Goal: Transaction & Acquisition: Purchase product/service

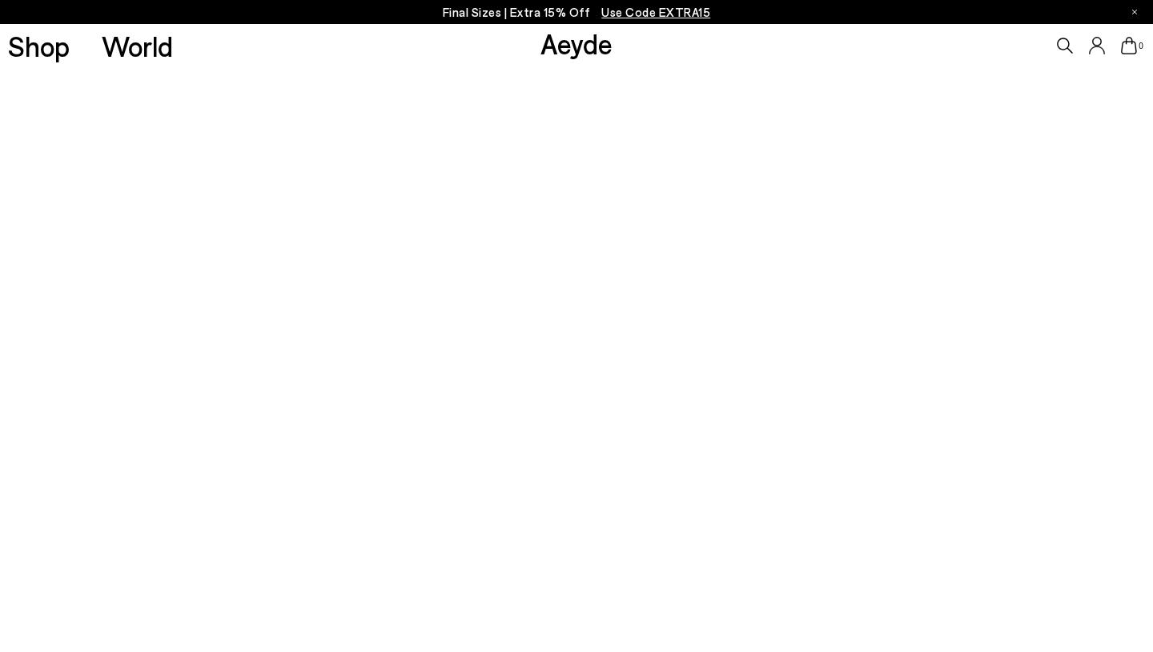
scroll to position [439, 0]
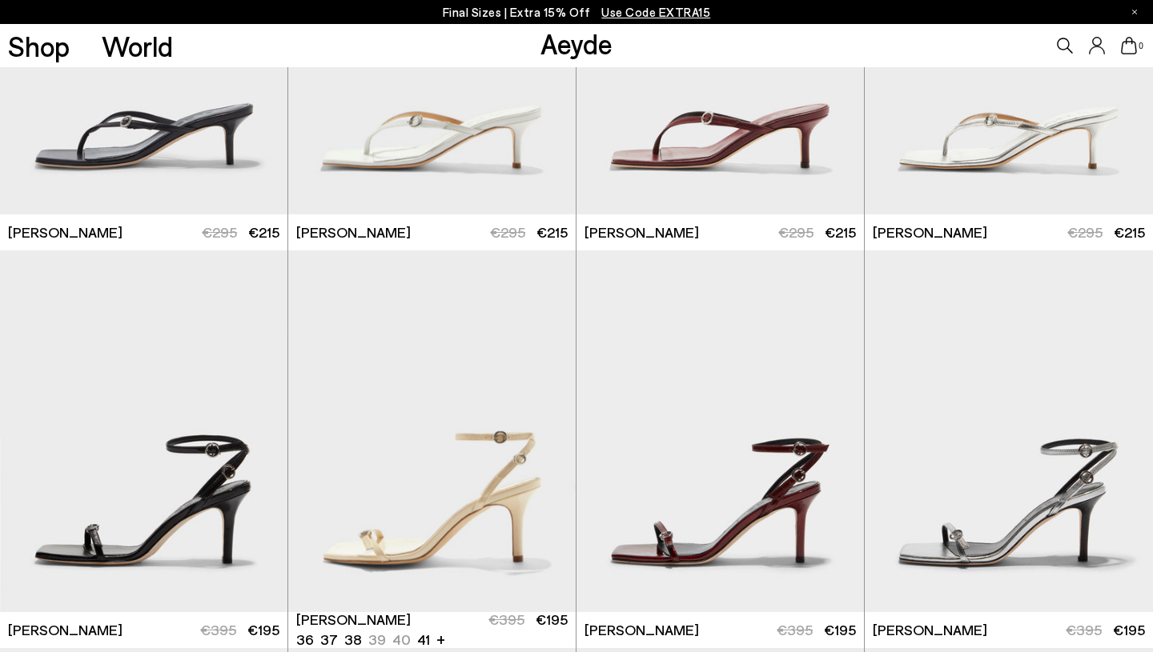
scroll to position [2856, 0]
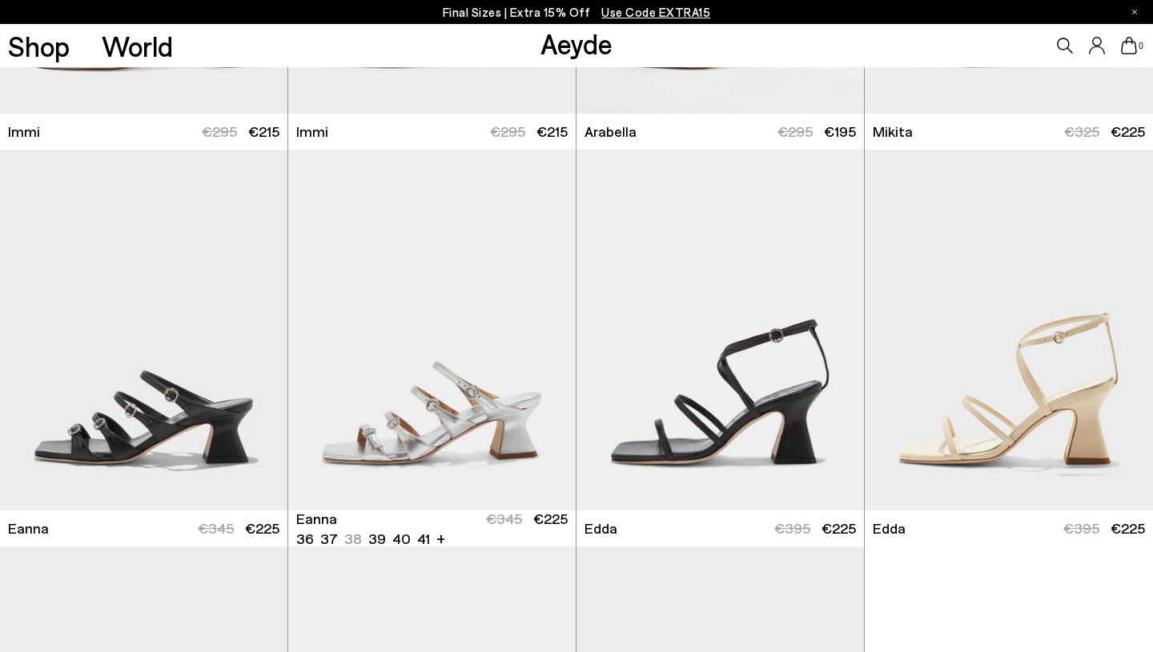
scroll to position [5195, 0]
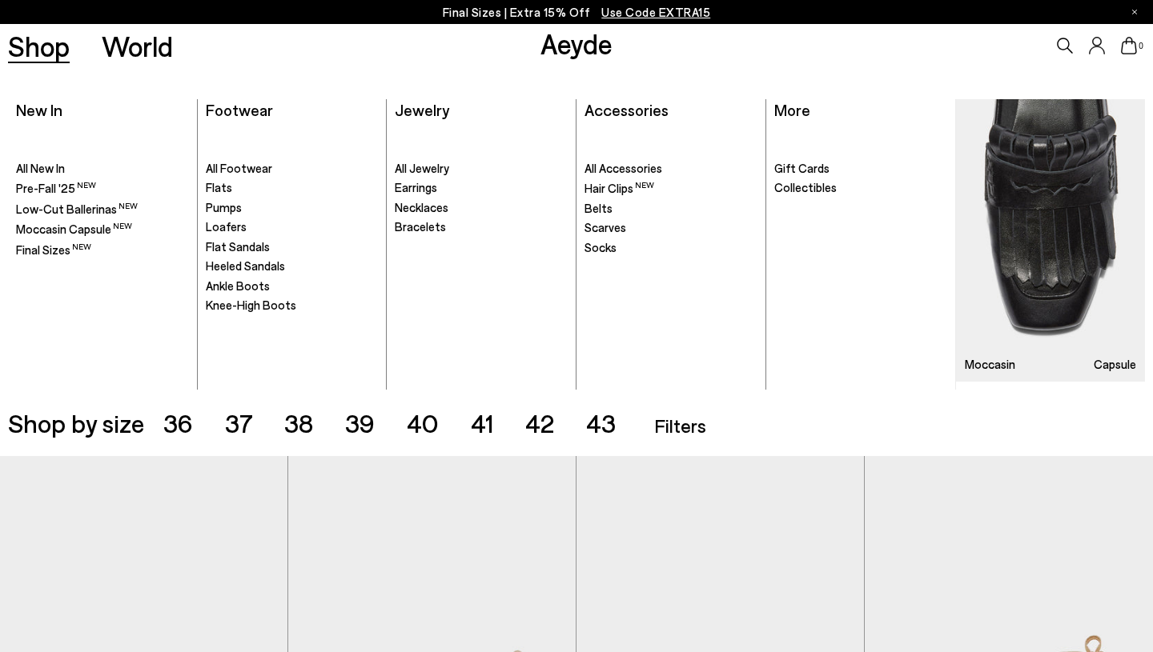
click at [36, 50] on link "Shop" at bounding box center [39, 46] width 62 height 28
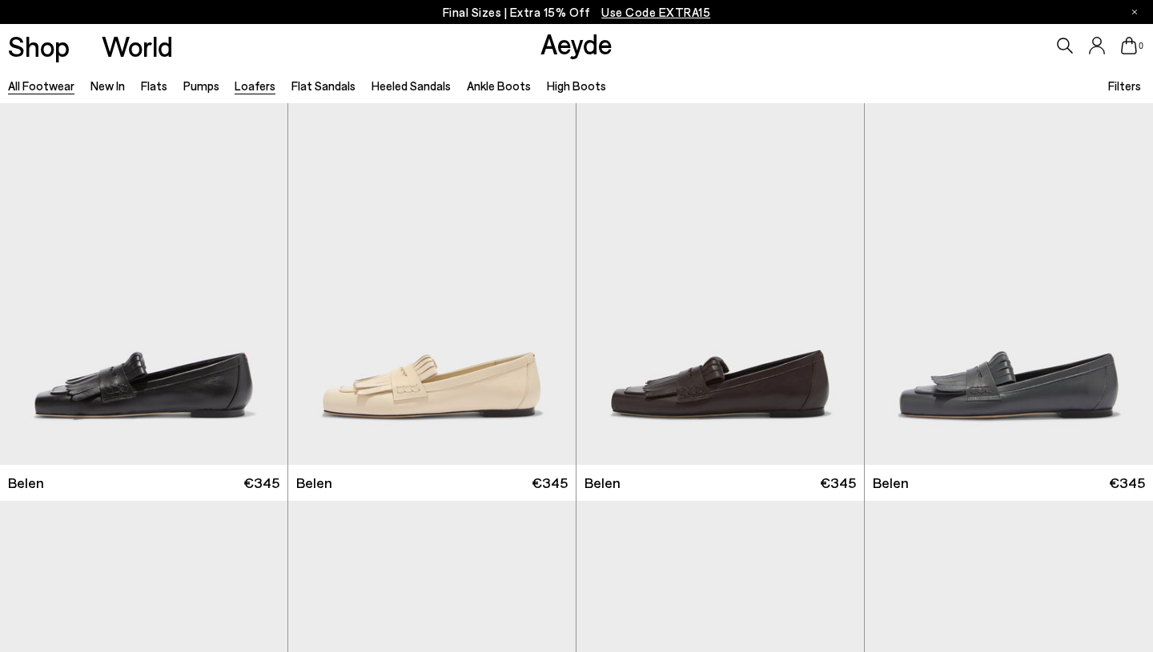
click at [253, 84] on link "Loafers" at bounding box center [255, 85] width 41 height 14
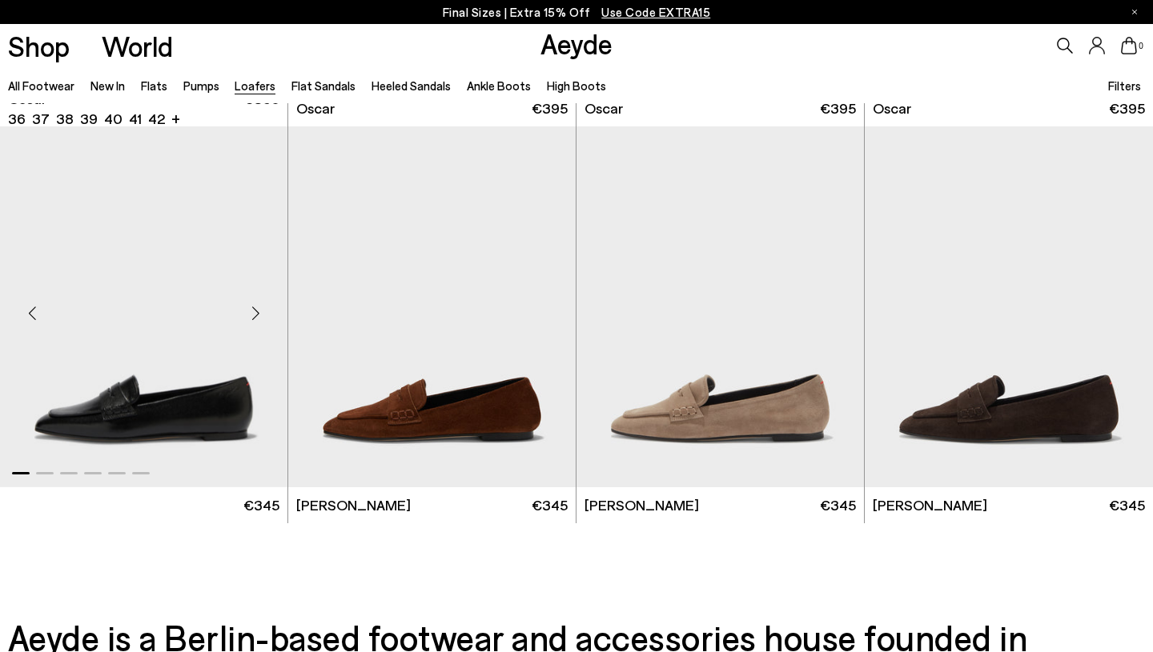
scroll to position [2775, 0]
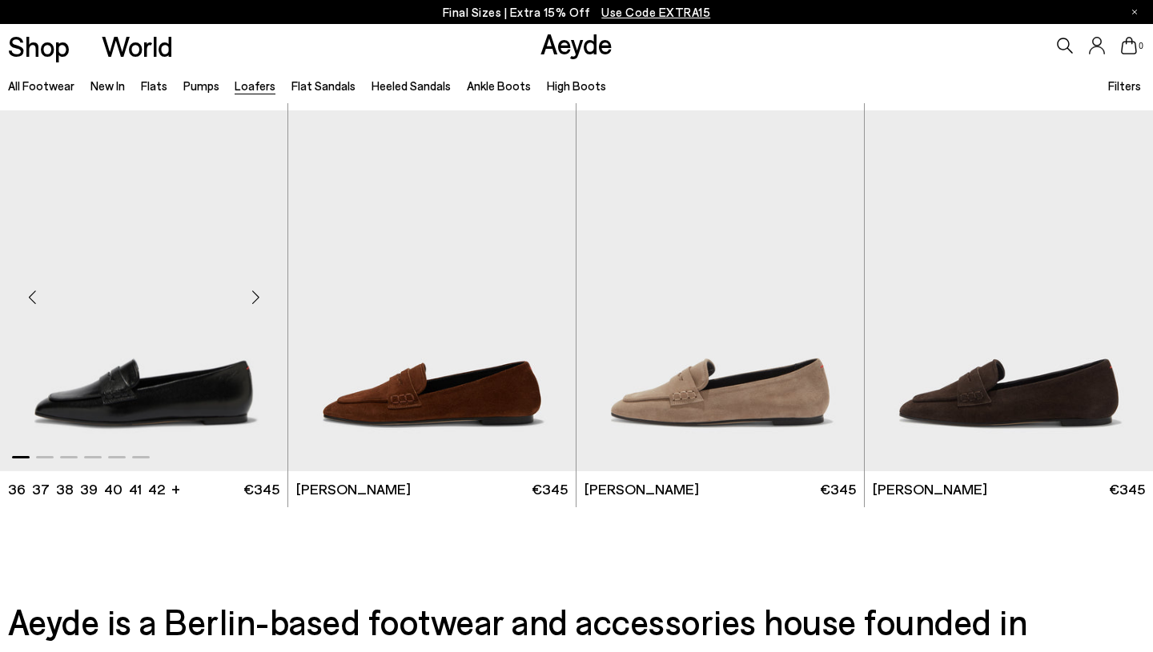
click at [176, 375] on img "1 / 6" at bounding box center [143, 290] width 287 height 361
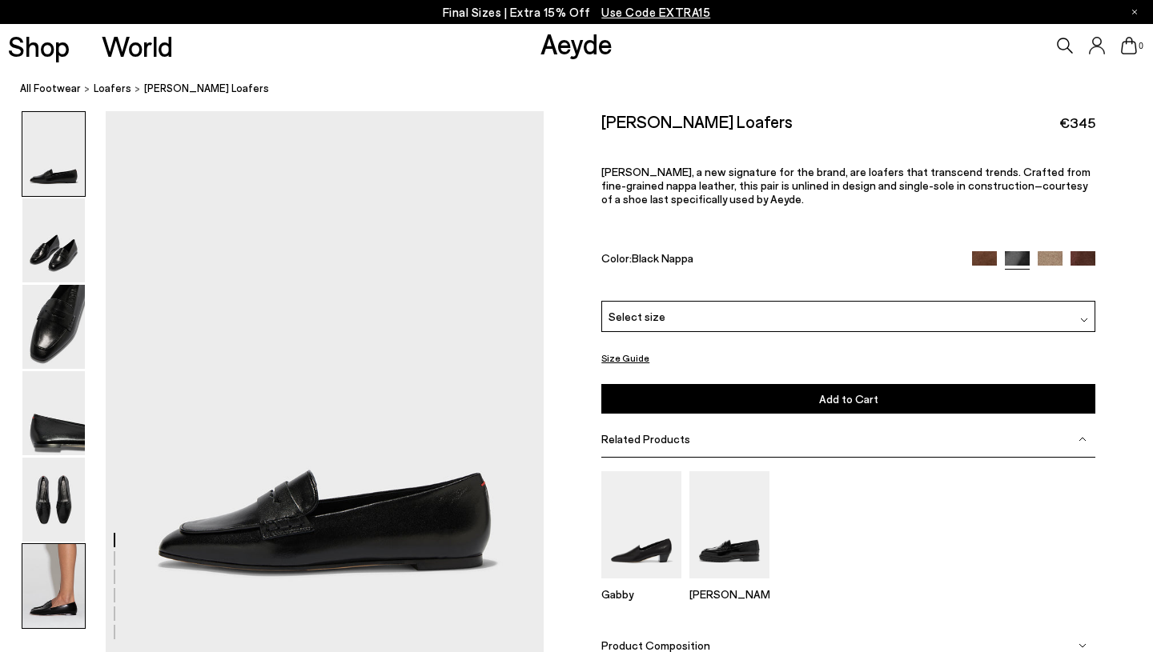
click at [71, 570] on img at bounding box center [53, 586] width 62 height 84
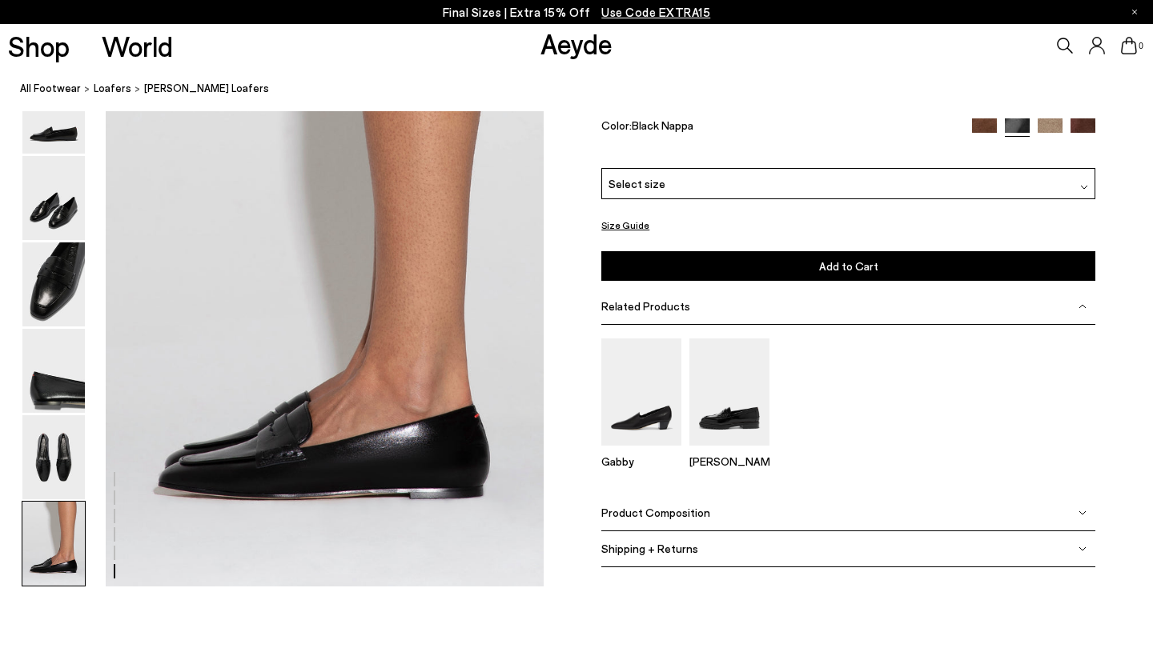
scroll to position [3000, 0]
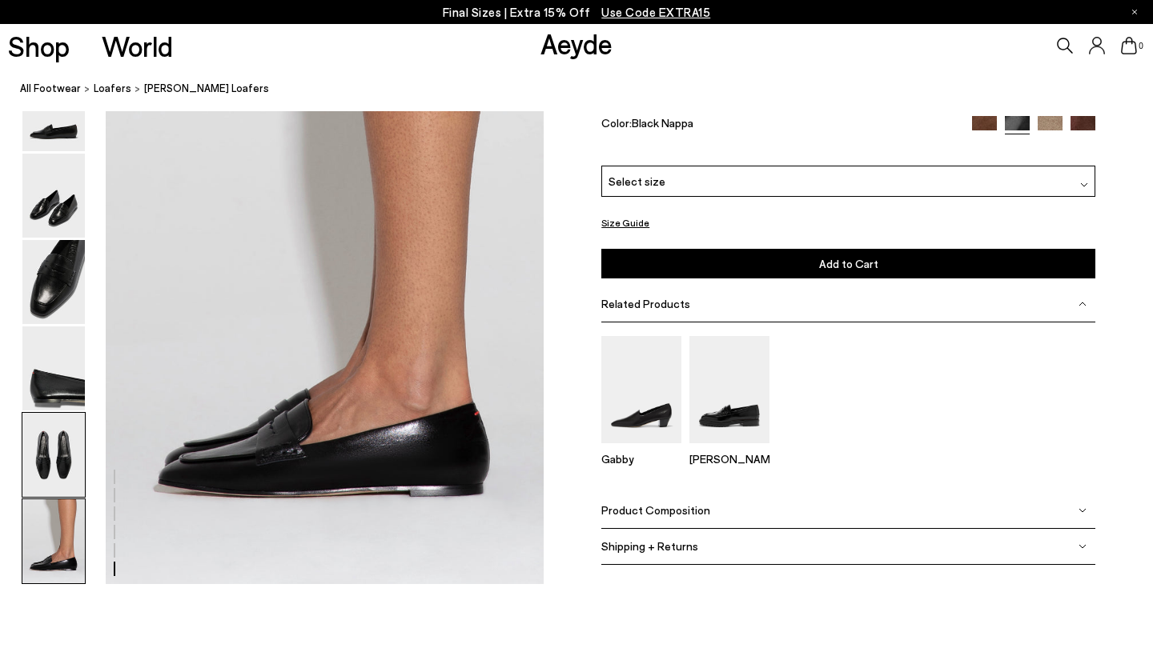
click at [65, 460] on img at bounding box center [53, 455] width 62 height 84
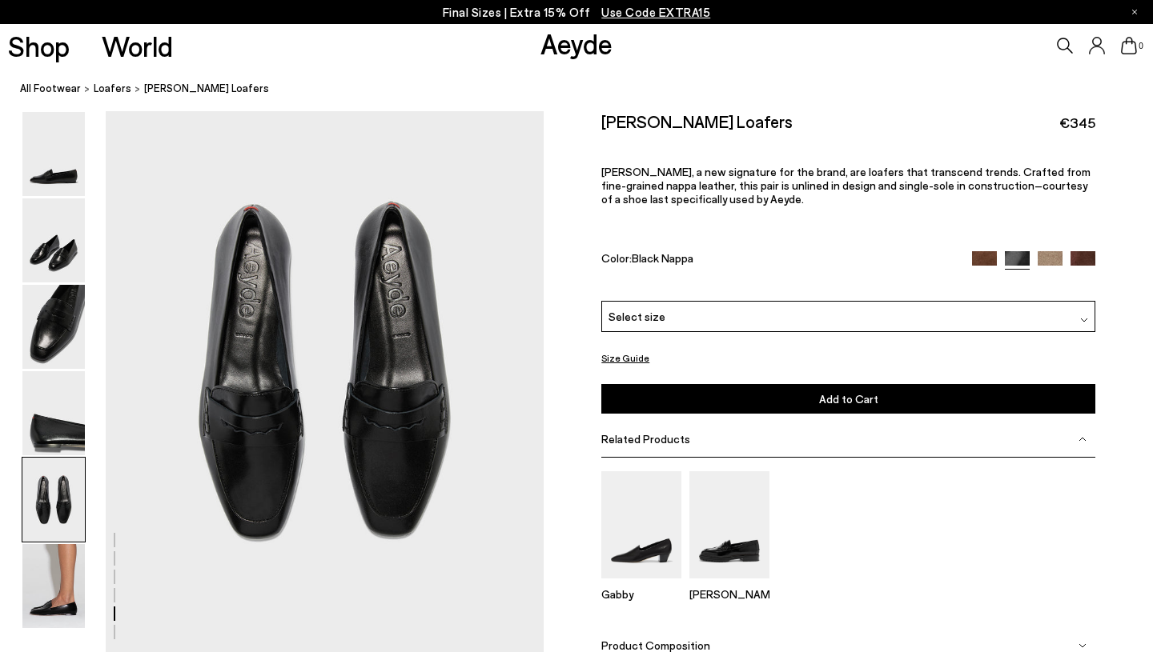
scroll to position [2305, 0]
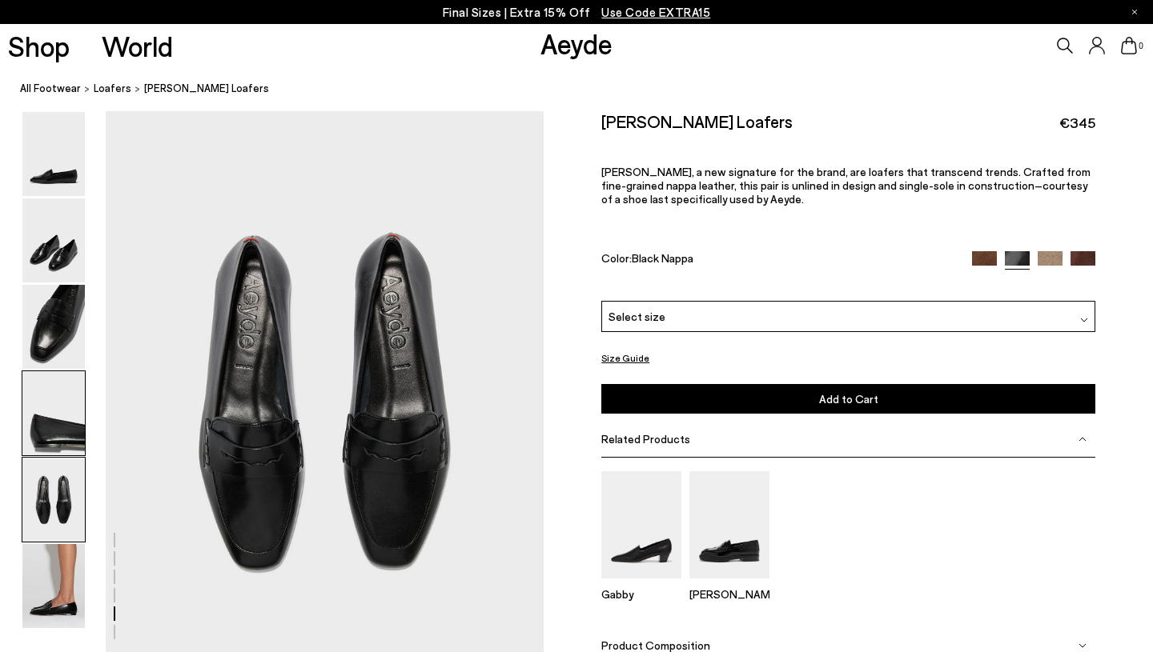
click at [62, 384] on img at bounding box center [53, 413] width 62 height 84
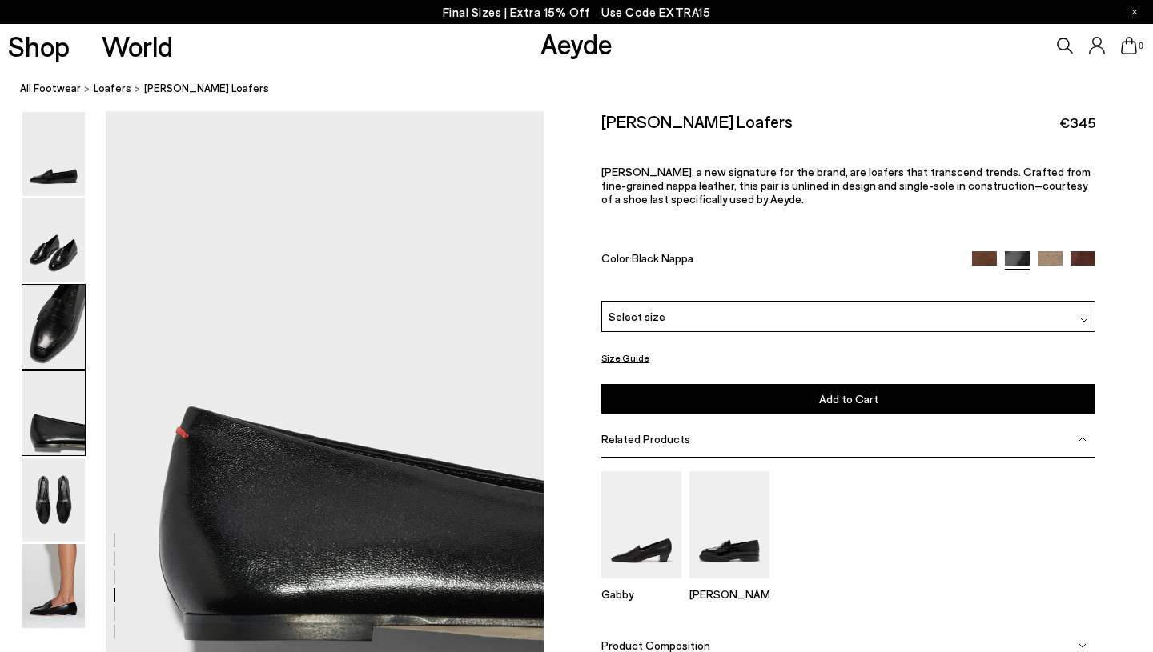
click at [58, 334] on img at bounding box center [53, 327] width 62 height 84
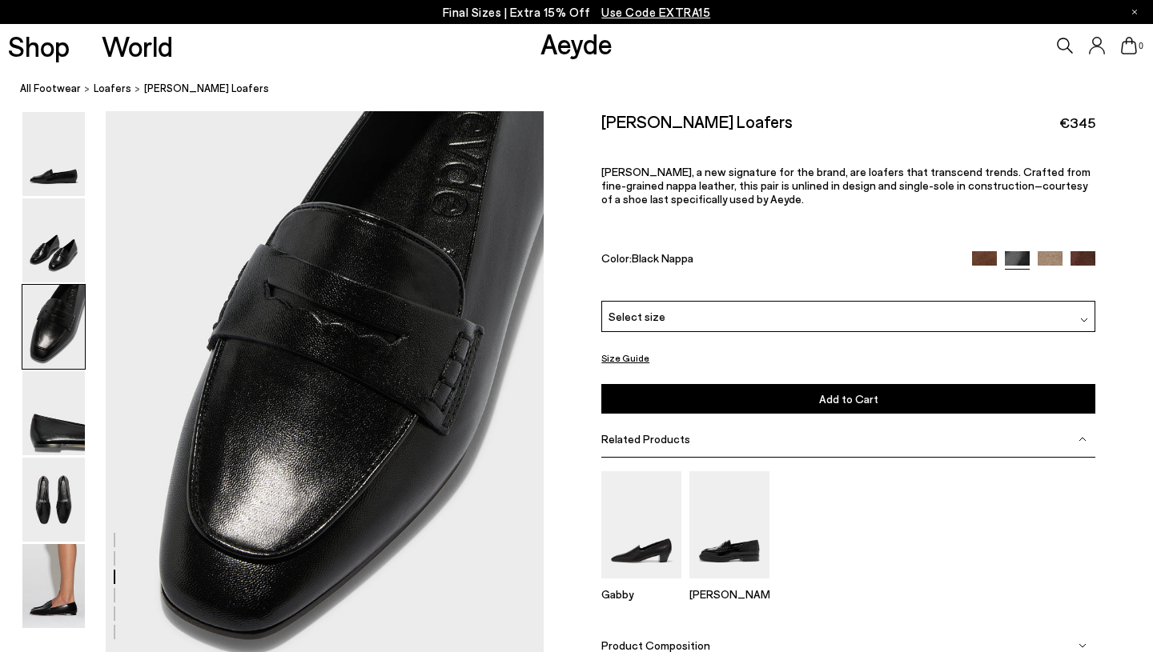
scroll to position [1132, 0]
click at [58, 293] on img at bounding box center [53, 327] width 62 height 84
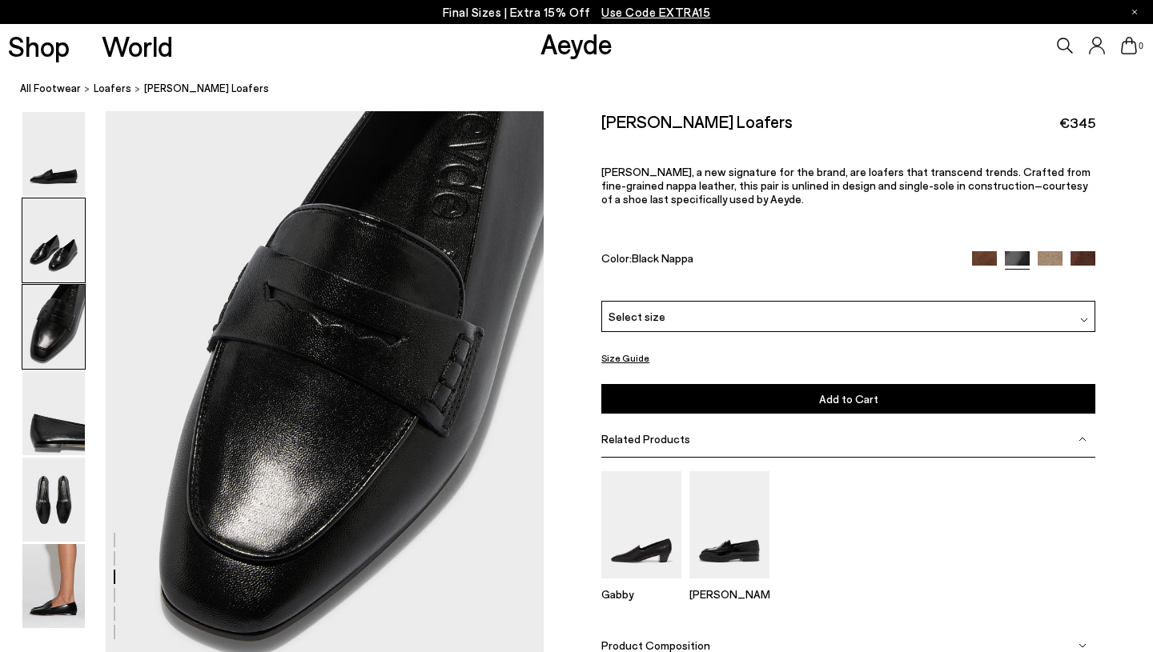
click at [58, 256] on img at bounding box center [53, 241] width 62 height 84
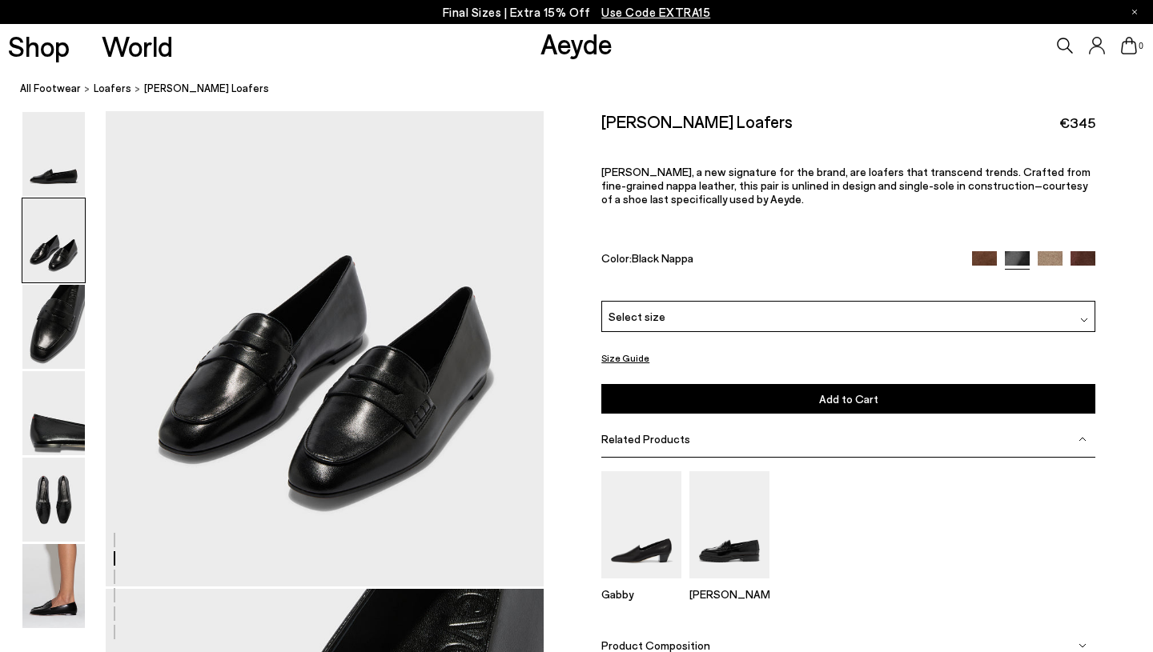
scroll to position [545, 0]
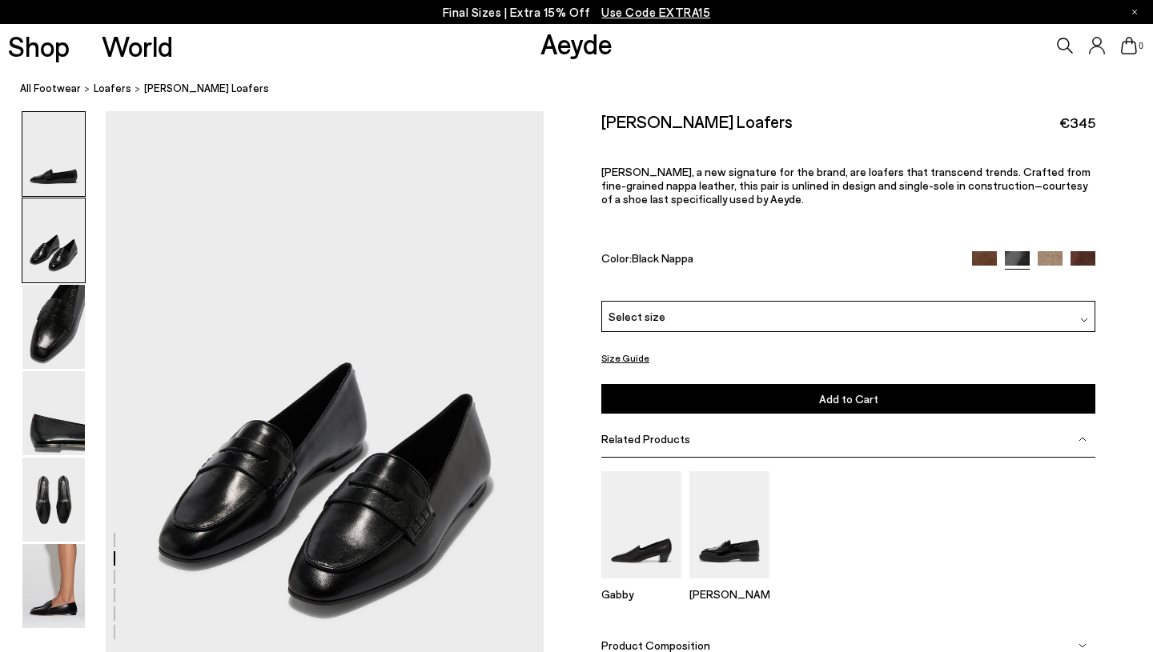
click at [61, 165] on img at bounding box center [53, 154] width 62 height 84
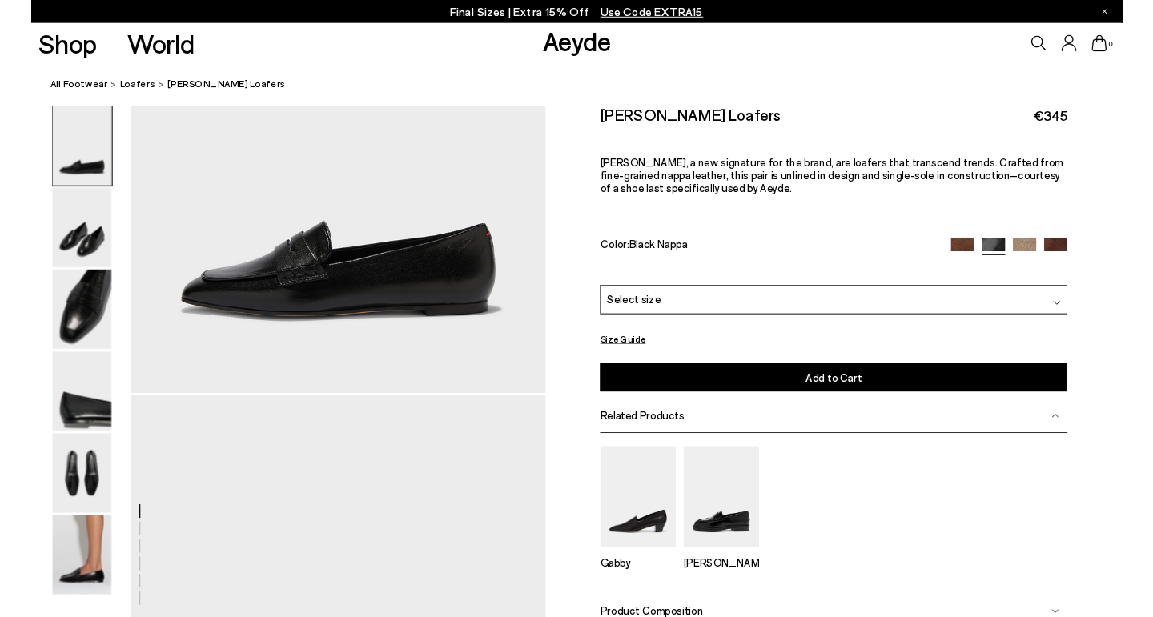
scroll to position [0, 0]
